Goal: Task Accomplishment & Management: Use online tool/utility

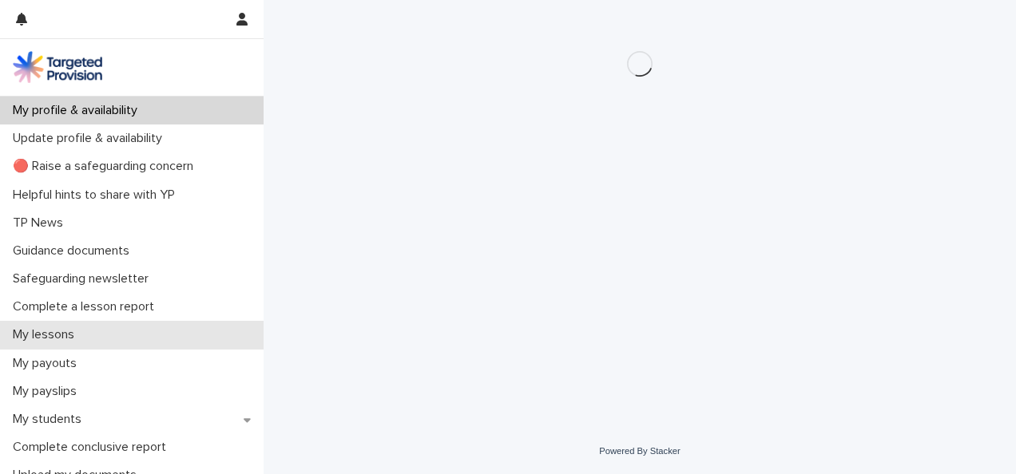
click at [59, 332] on p "My lessons" at bounding box center [46, 334] width 81 height 15
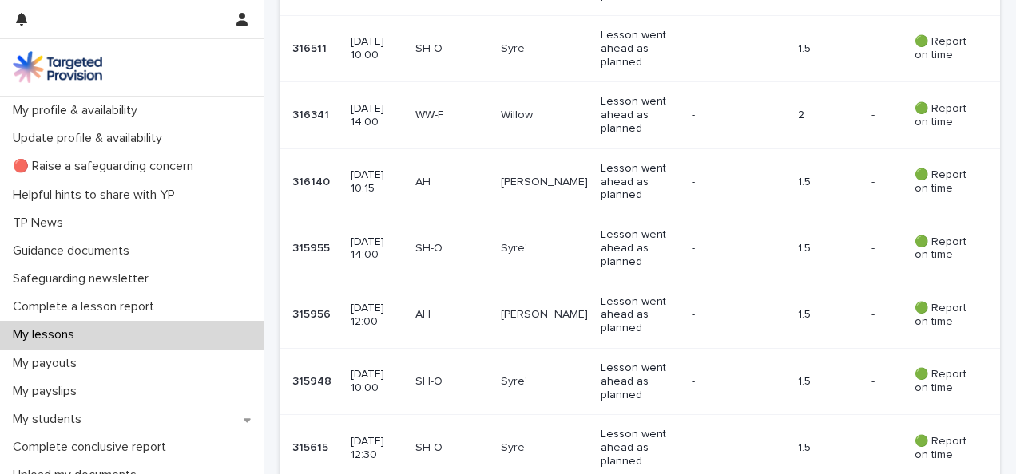
scroll to position [1050, 0]
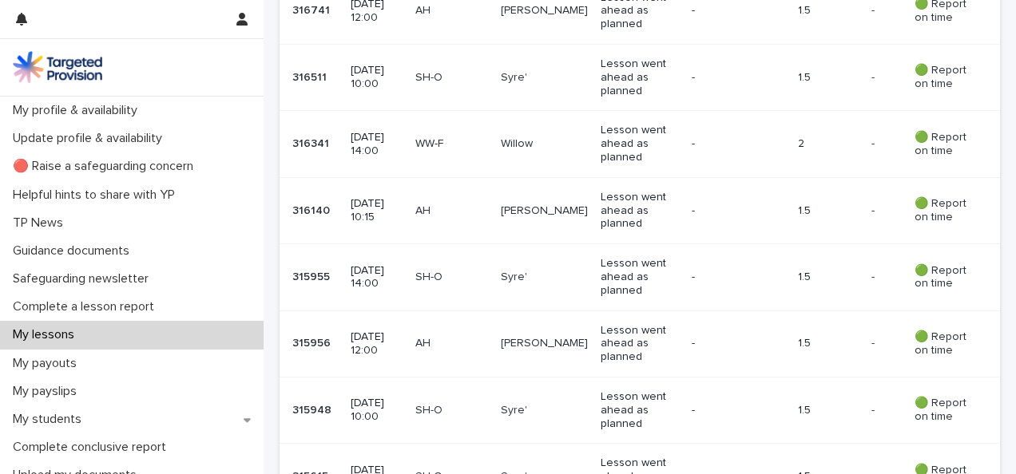
click at [378, 140] on p "09 September 2025 14:00" at bounding box center [377, 144] width 52 height 27
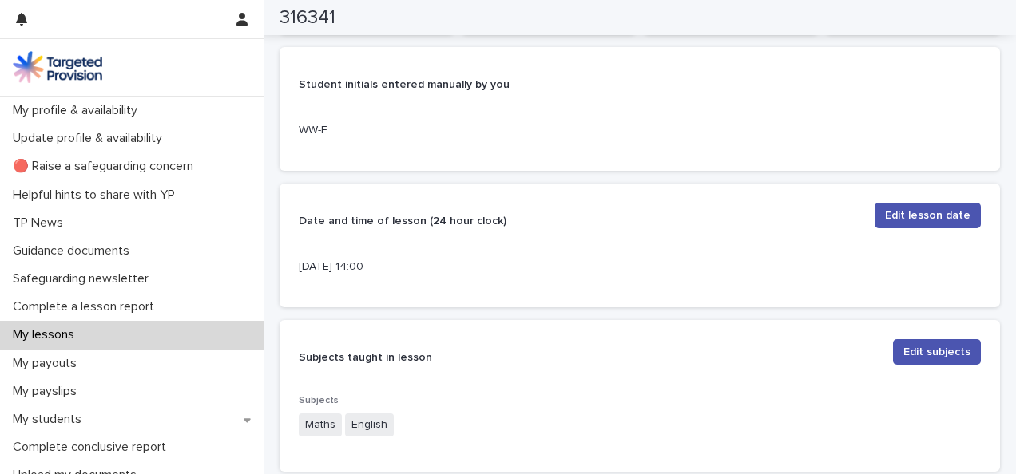
scroll to position [360, 0]
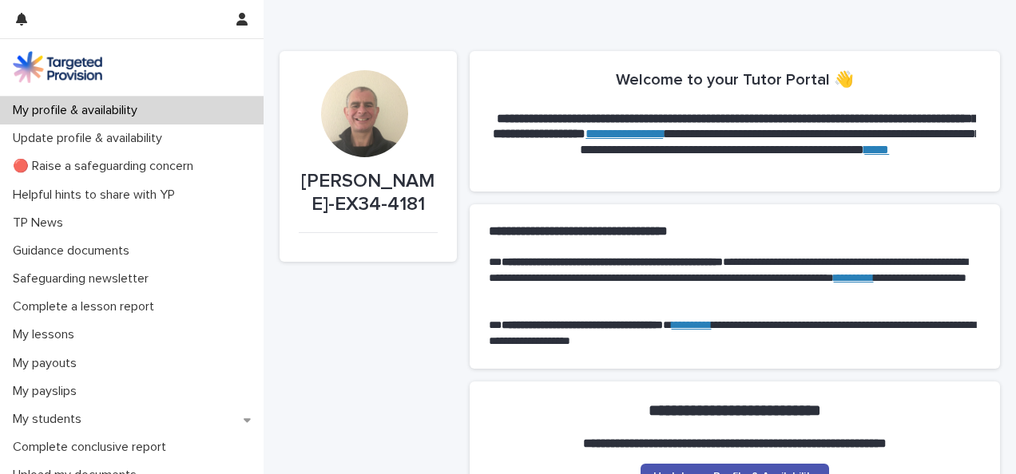
scroll to position [220, 0]
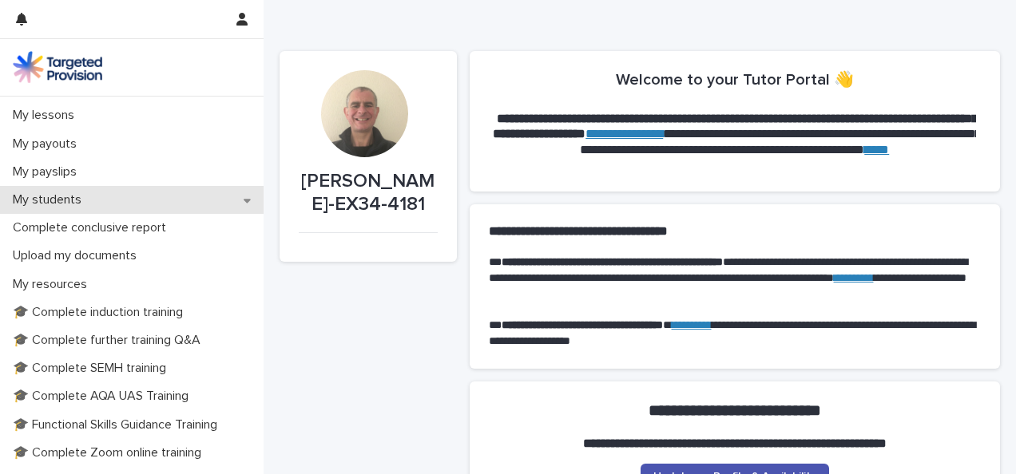
click at [67, 197] on p "My students" at bounding box center [50, 199] width 88 height 15
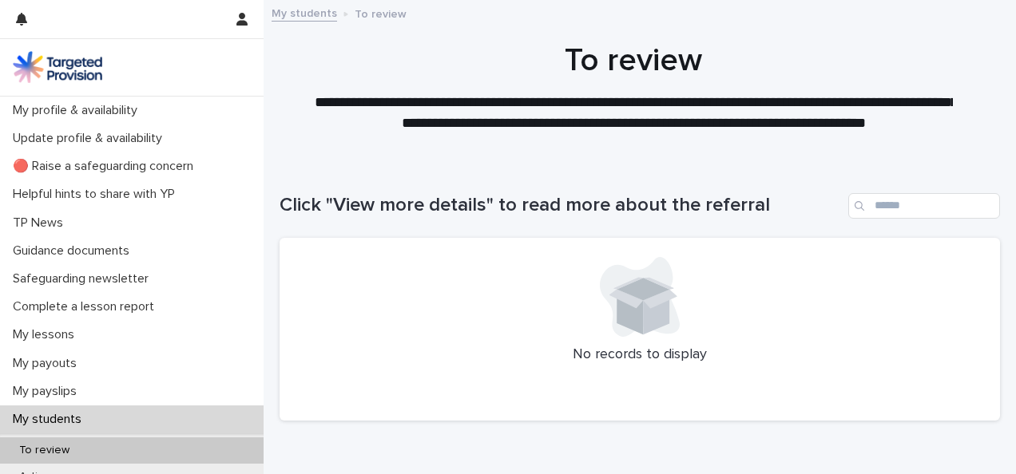
scroll to position [161, 0]
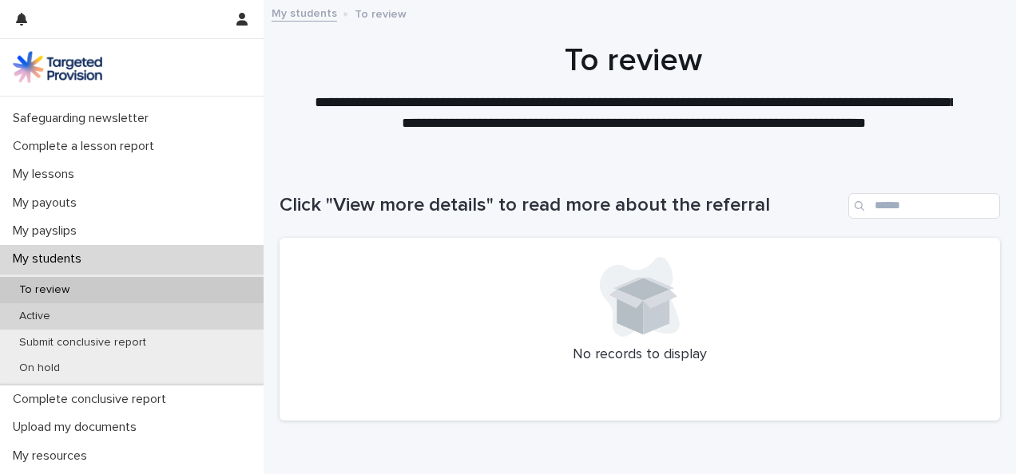
click at [39, 315] on p "Active" at bounding box center [34, 317] width 57 height 14
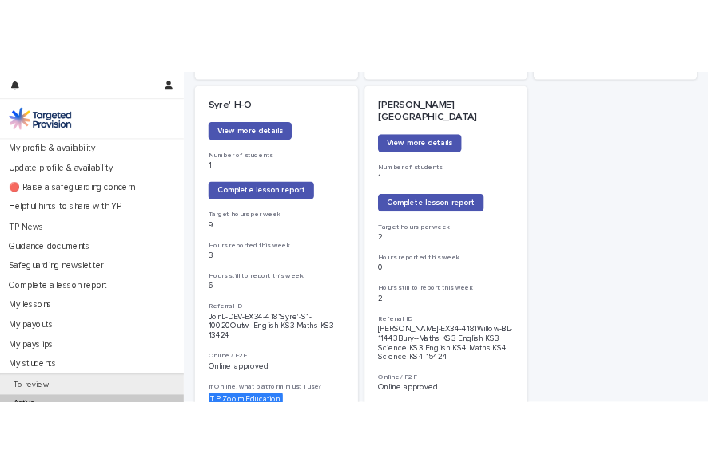
scroll to position [1342, 0]
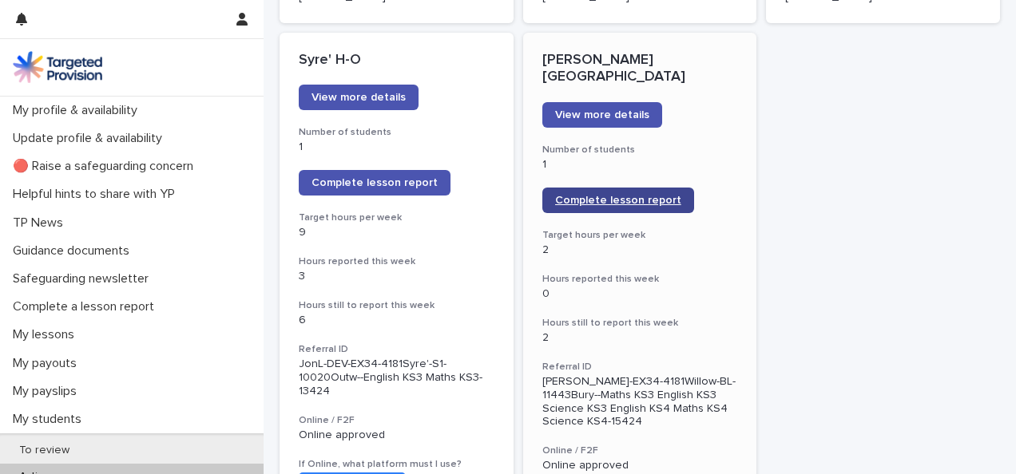
click at [623, 188] on link "Complete lesson report" at bounding box center [618, 201] width 152 height 26
